Goal: Task Accomplishment & Management: Use online tool/utility

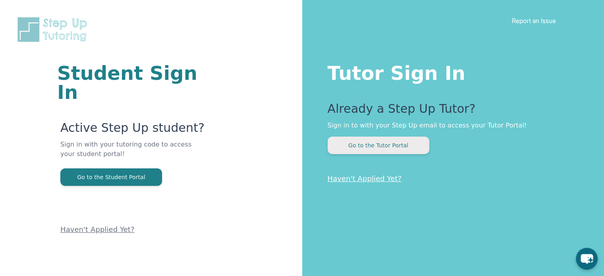
click at [393, 145] on button "Go to the Tutor Portal" at bounding box center [379, 145] width 102 height 17
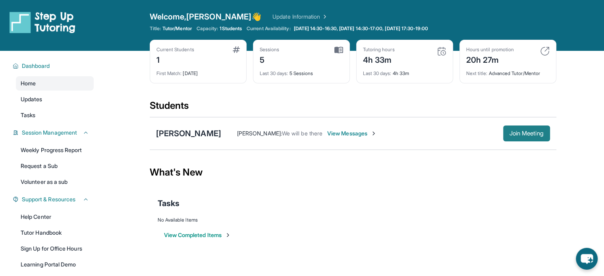
click at [526, 133] on span "Join Meeting" at bounding box center [527, 133] width 34 height 5
